Goal: Transaction & Acquisition: Purchase product/service

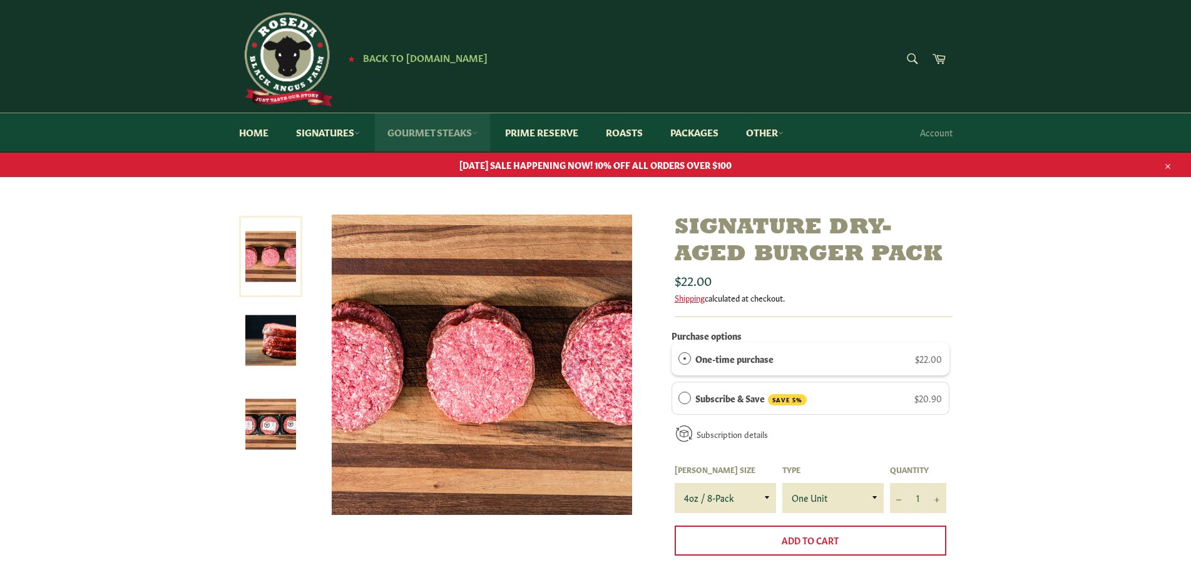
click at [446, 128] on link "Gourmet Steaks" at bounding box center [432, 132] width 115 height 38
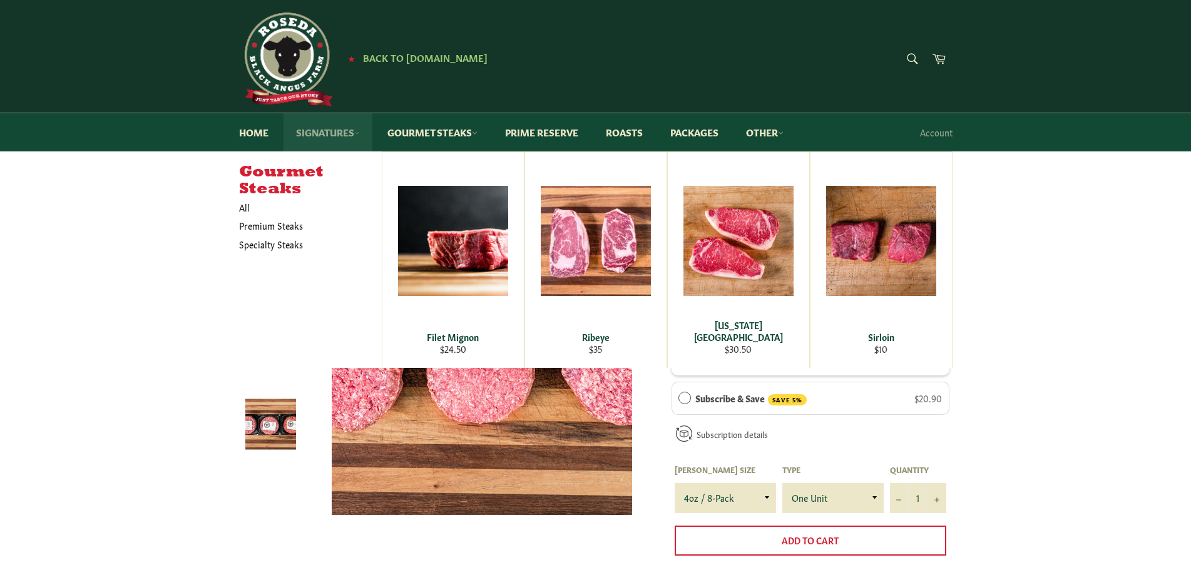
click at [302, 133] on link "Signatures" at bounding box center [328, 132] width 89 height 38
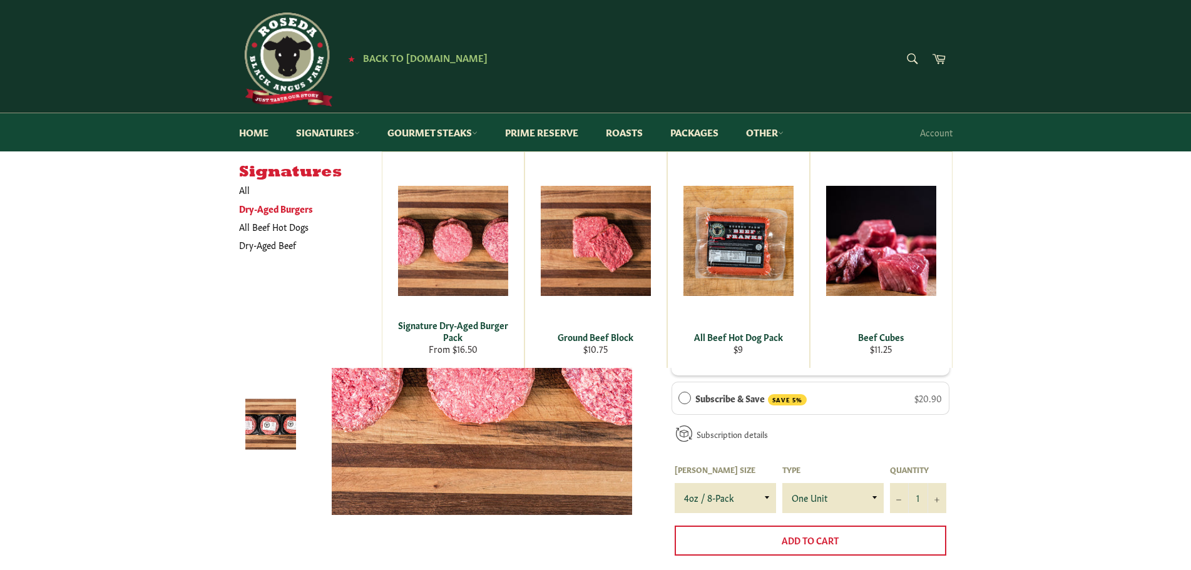
click at [289, 205] on link "Dry-Aged Burgers" at bounding box center [301, 209] width 136 height 18
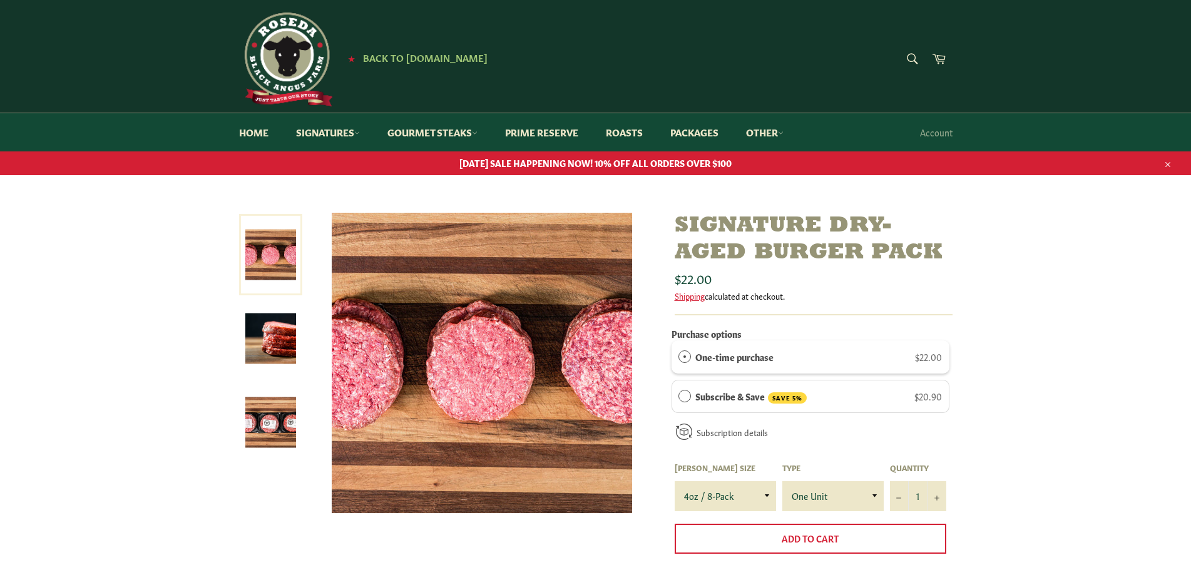
click at [297, 336] on link at bounding box center [270, 338] width 63 height 81
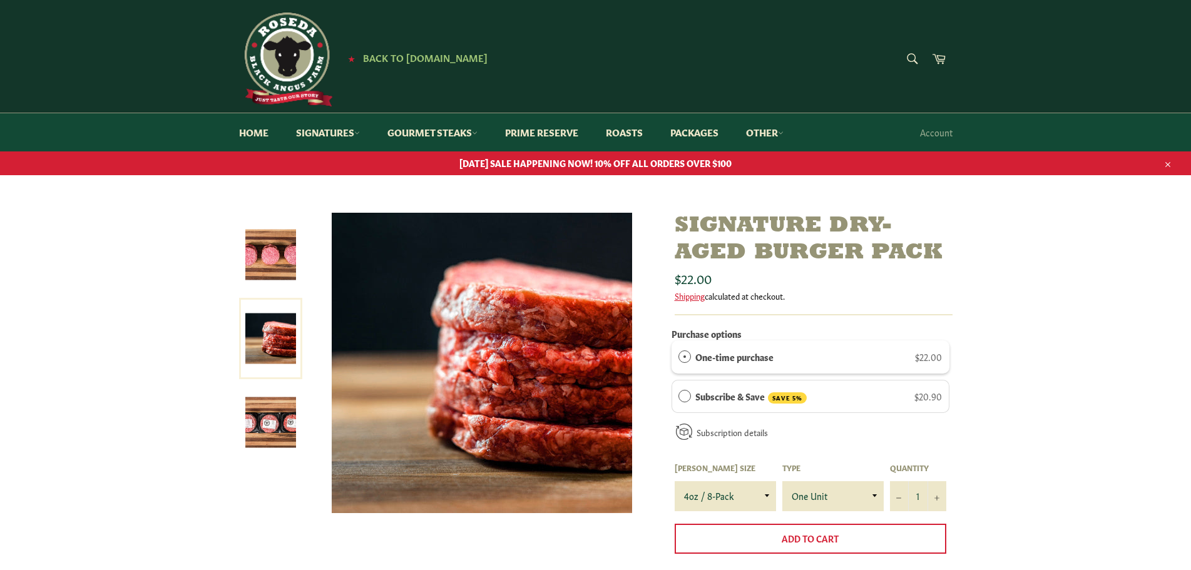
click at [282, 405] on img at bounding box center [270, 423] width 51 height 51
